Goal: Task Accomplishment & Management: Complete application form

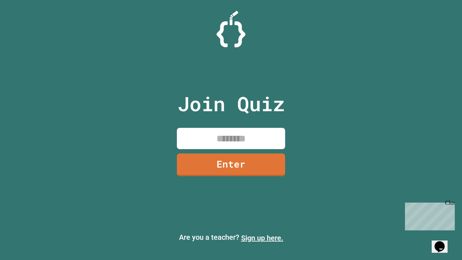
click at [262, 238] on link "Sign up here." at bounding box center [262, 238] width 42 height 9
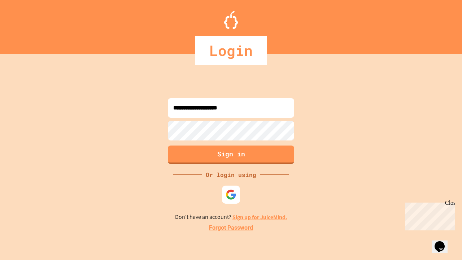
type input "**********"
